Goal: Task Accomplishment & Management: Manage account settings

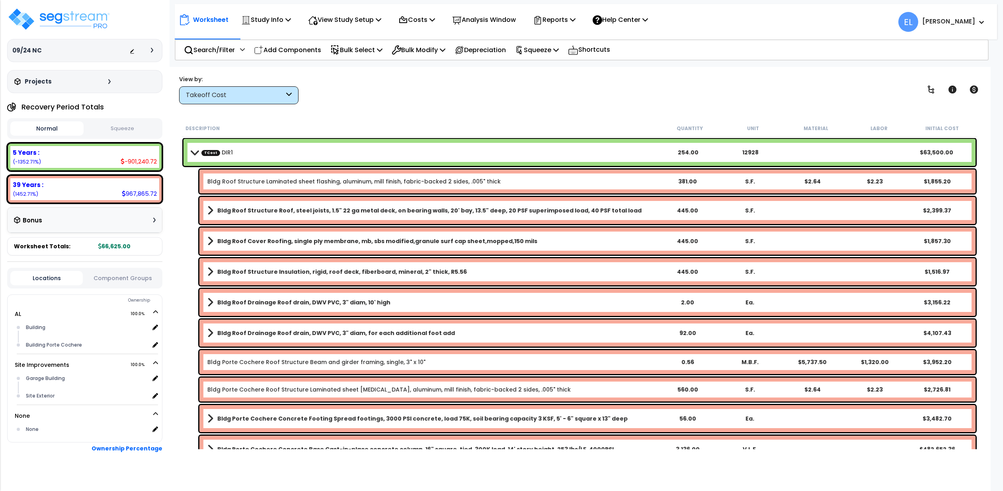
select select "2025"
click at [943, 25] on small "[PERSON_NAME]" at bounding box center [948, 22] width 53 height 10
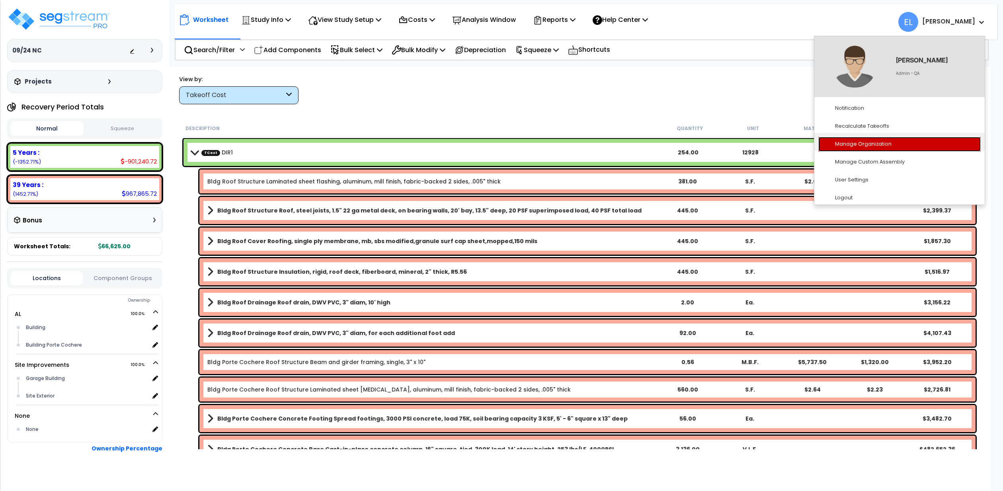
click at [869, 145] on link "Manage Organization" at bounding box center [899, 144] width 162 height 15
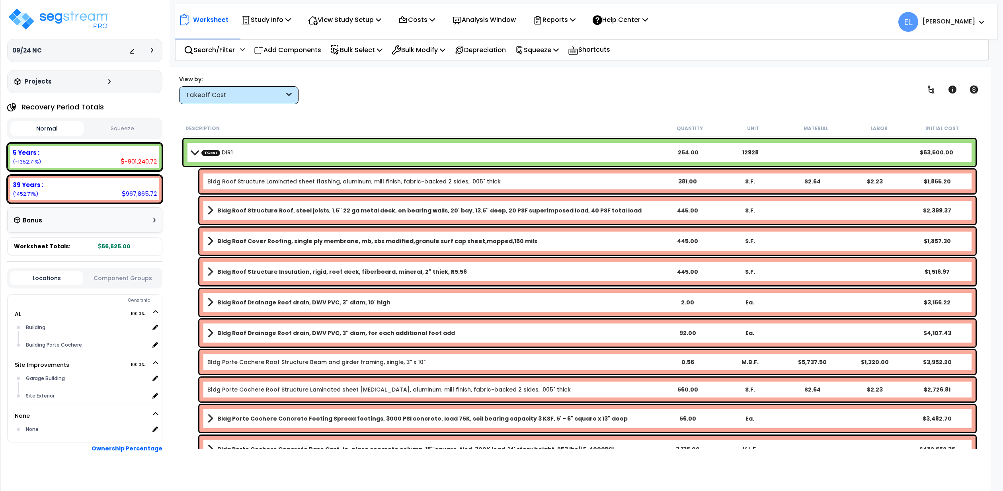
click at [869, 145] on div "TCost DIR1 254.00 12928 $63,500.00" at bounding box center [580, 152] width 792 height 27
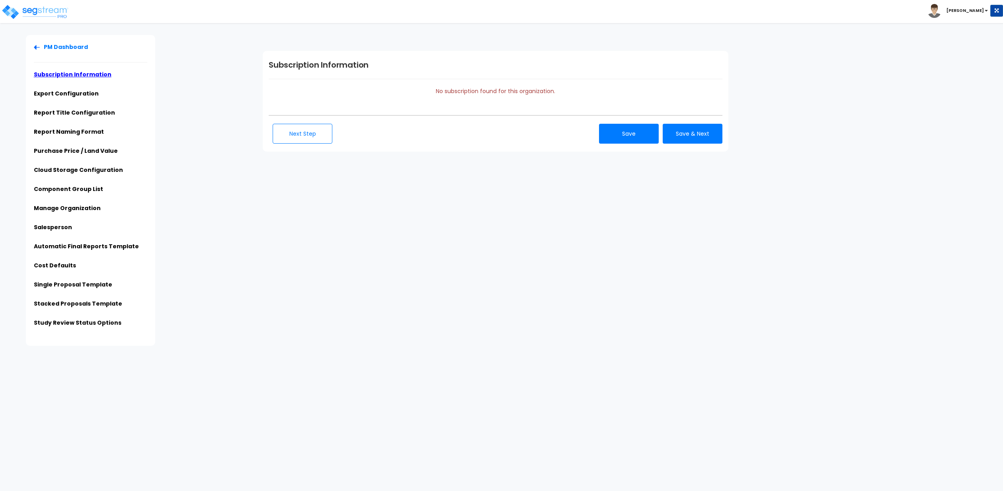
click at [829, 121] on div "Subscription Information No subscription found for this organization. Next Step" at bounding box center [630, 101] width 746 height 133
click at [75, 93] on link "Export Configuration" at bounding box center [66, 94] width 65 height 8
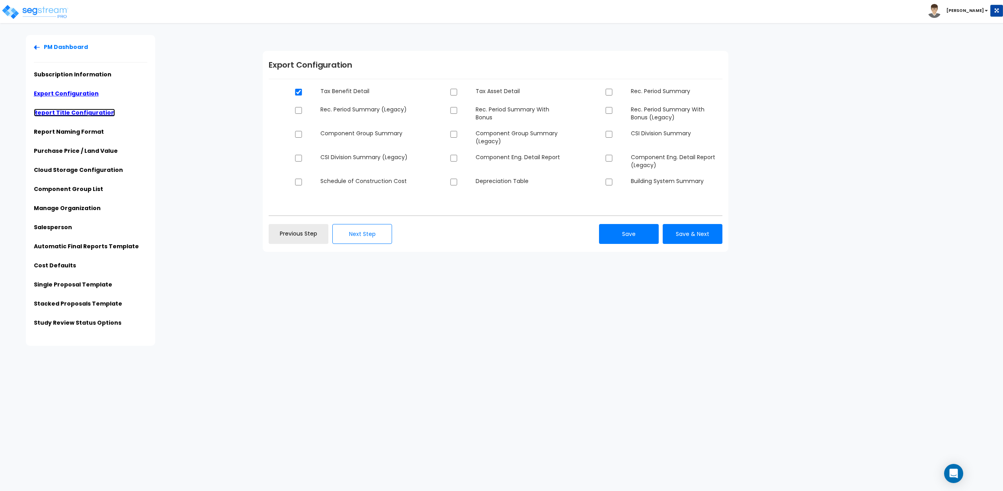
click at [79, 109] on link "Report Title Configuration" at bounding box center [74, 113] width 81 height 8
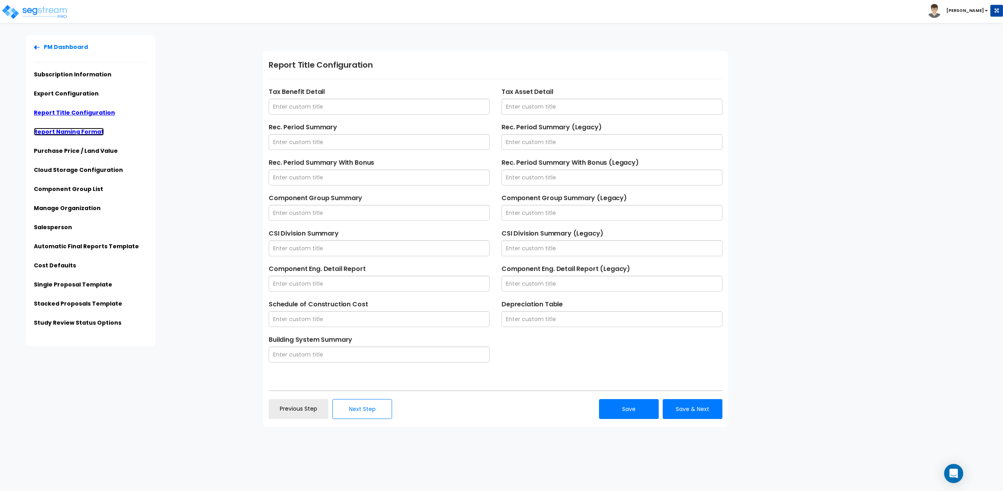
click at [81, 129] on link "Report Naming Format" at bounding box center [69, 132] width 70 height 8
